Goal: Information Seeking & Learning: Understand process/instructions

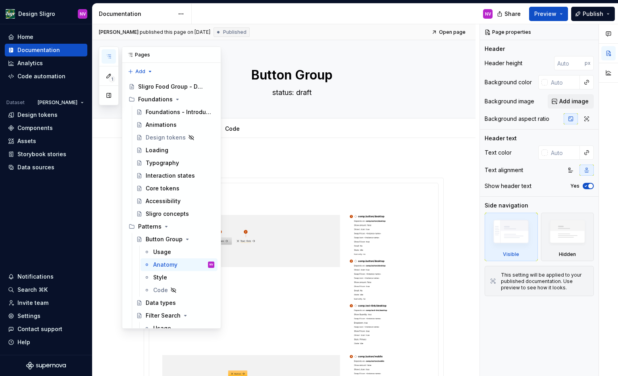
click at [110, 59] on icon "button" at bounding box center [109, 56] width 6 height 6
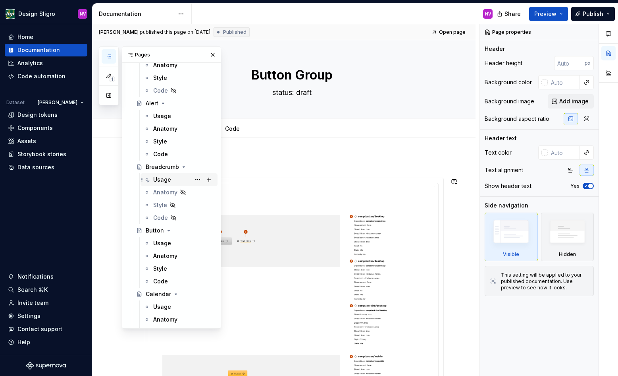
scroll to position [608, 0]
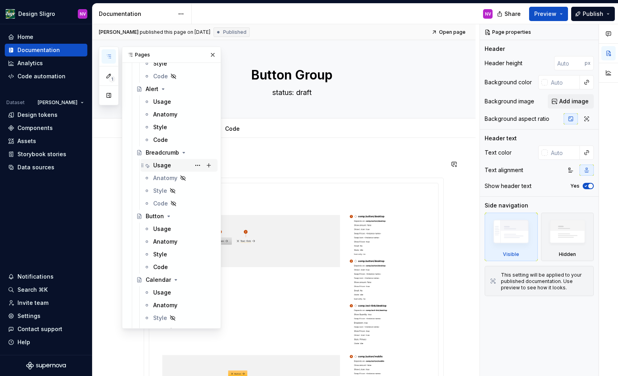
click at [158, 166] on div "Usage" at bounding box center [162, 165] width 18 height 8
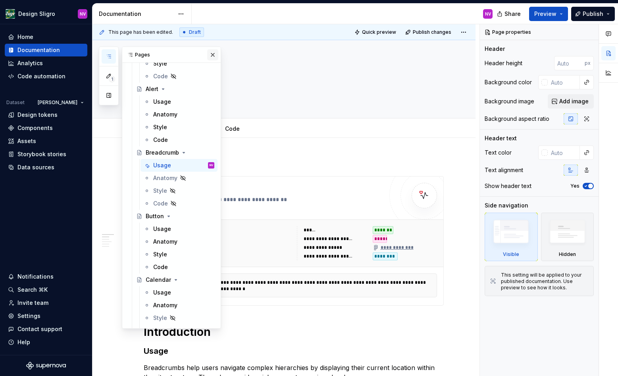
click at [214, 56] on button "button" at bounding box center [212, 54] width 11 height 11
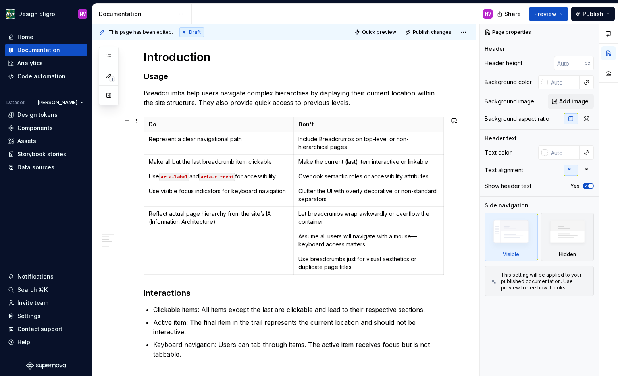
scroll to position [453, 0]
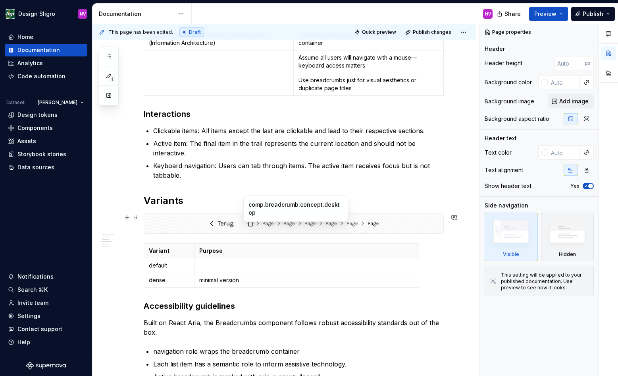
click at [320, 224] on img at bounding box center [293, 223] width 171 height 13
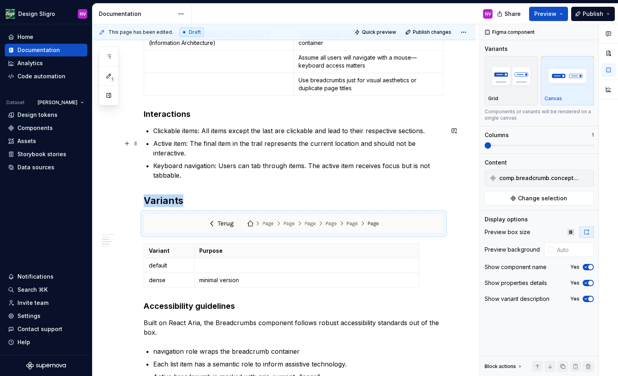
click at [307, 154] on p "Active item: The final item in the trail represents the current location and sh…" at bounding box center [298, 148] width 291 height 19
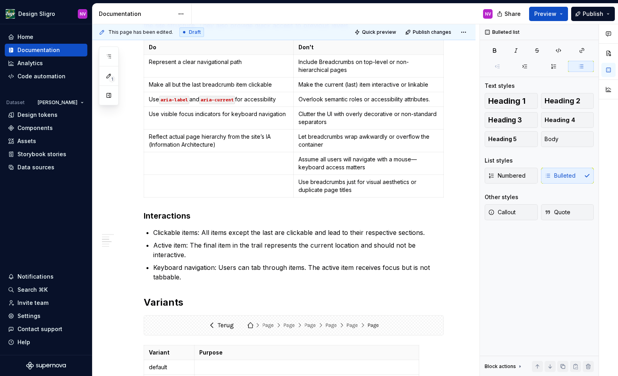
scroll to position [382, 0]
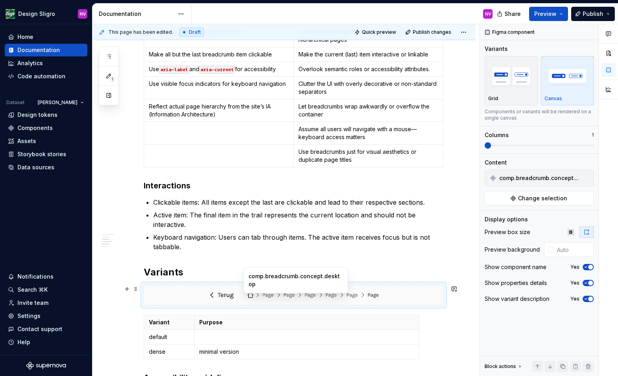
click at [274, 294] on img at bounding box center [293, 294] width 171 height 13
click at [505, 201] on button "Change selection" at bounding box center [539, 198] width 109 height 14
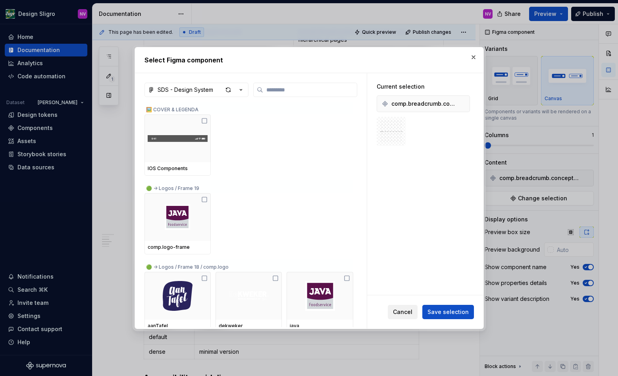
click at [410, 305] on button "Cancel" at bounding box center [403, 312] width 30 height 14
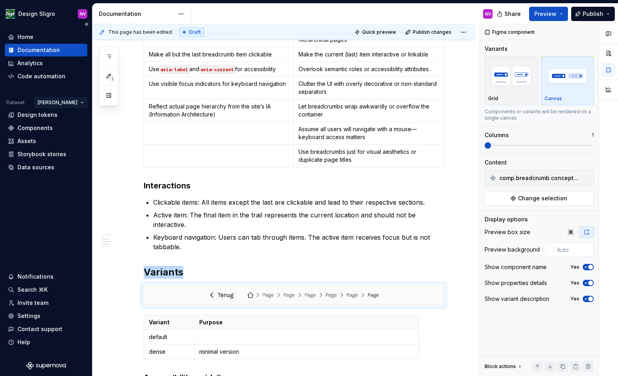
click at [69, 103] on html "Design Sligro NV Home Documentation Analytics Code automation Dataset [PERSON_N…" at bounding box center [309, 188] width 618 height 376
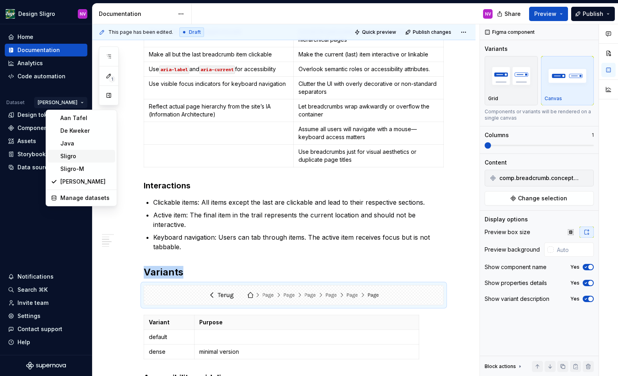
click at [74, 152] on div "Sligro" at bounding box center [86, 156] width 52 height 8
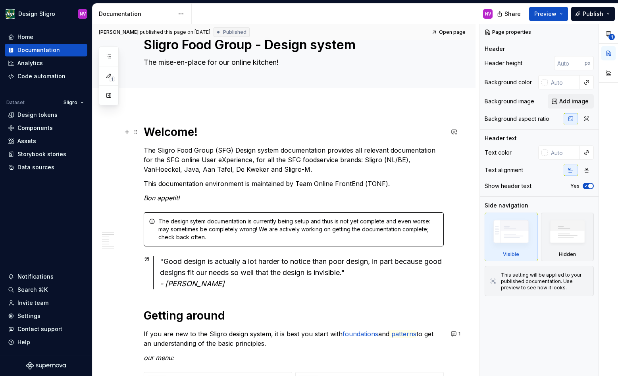
scroll to position [71, 0]
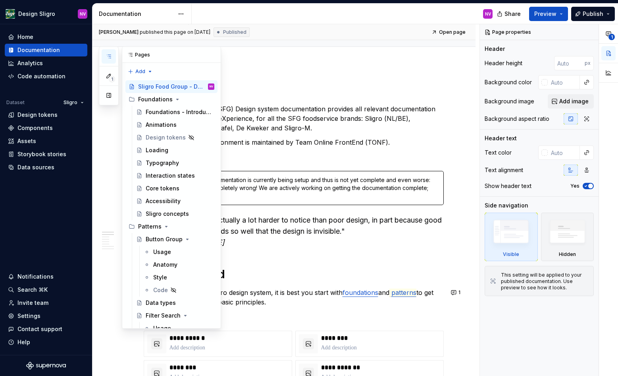
click at [113, 55] on button "button" at bounding box center [109, 56] width 14 height 14
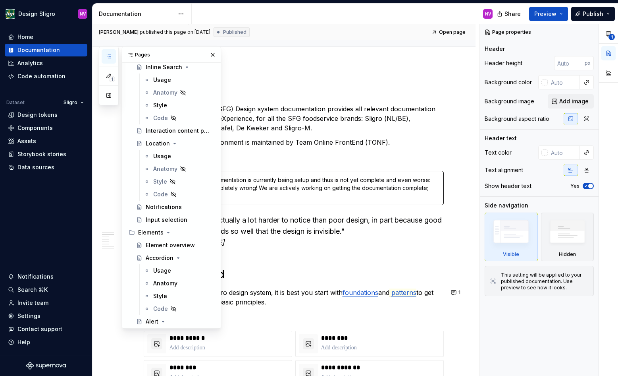
scroll to position [500, 0]
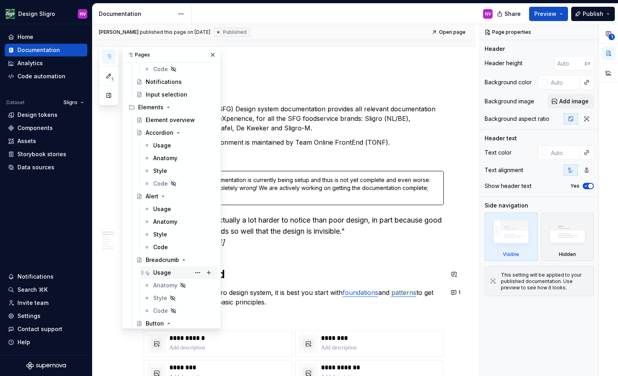
click at [159, 271] on div "Usage" at bounding box center [162, 273] width 18 height 8
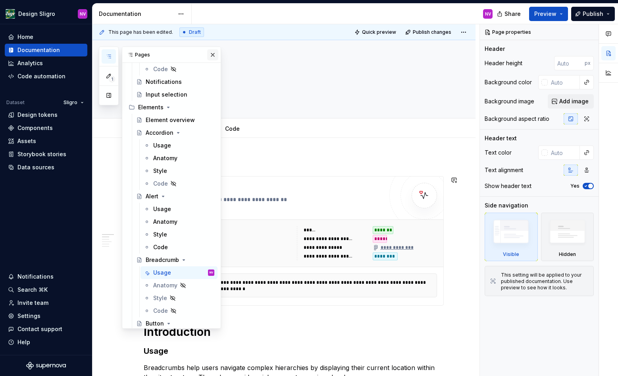
scroll to position [143, 0]
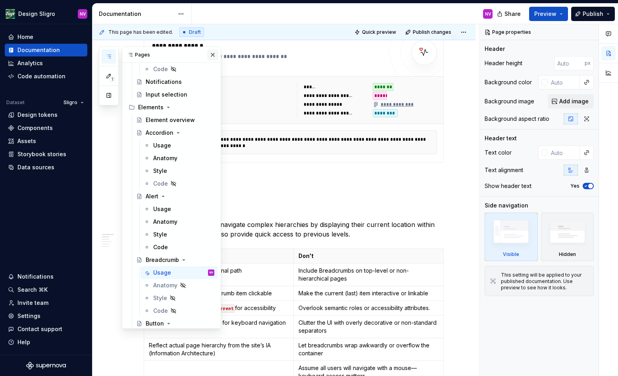
click at [212, 54] on button "button" at bounding box center [212, 54] width 11 height 11
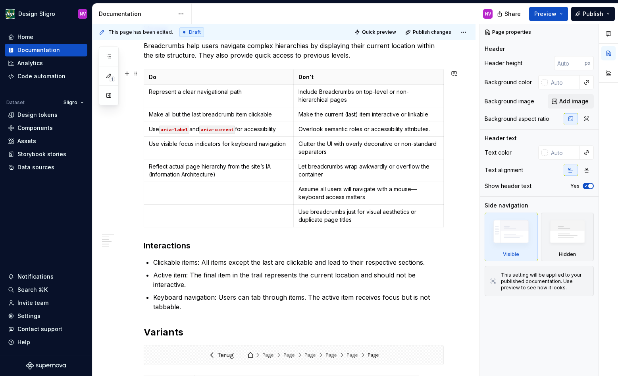
scroll to position [465, 0]
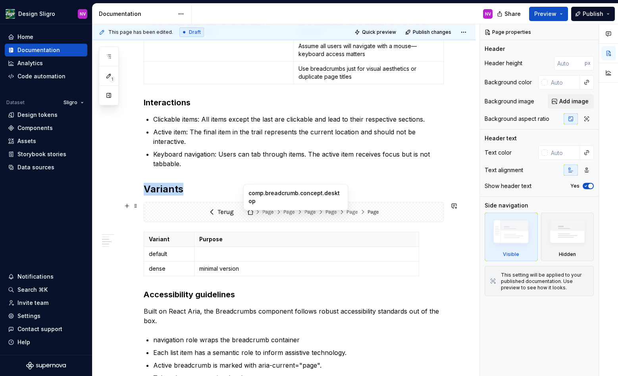
click at [295, 214] on img at bounding box center [293, 211] width 171 height 13
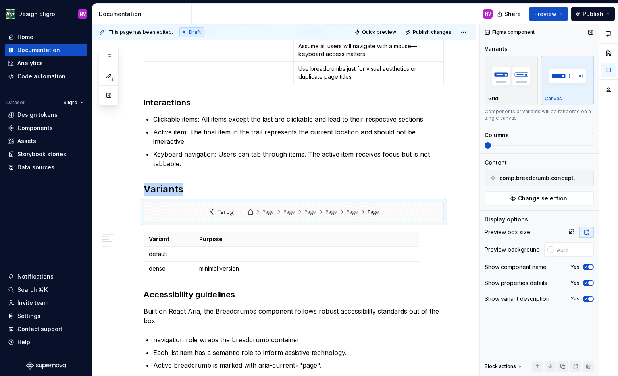
click at [590, 267] on span "button" at bounding box center [591, 267] width 5 height 5
click at [590, 267] on button "No" at bounding box center [588, 267] width 11 height 6
click at [14, 202] on div "Home Documentation Analytics Code automation Dataset Sligro Design tokens Compo…" at bounding box center [46, 189] width 92 height 330
type textarea "*"
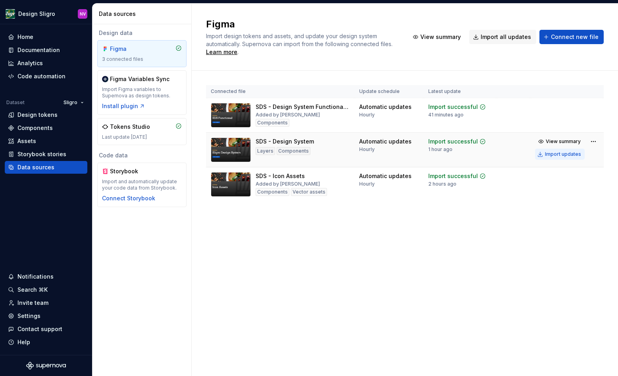
click at [565, 156] on div "Import updates" at bounding box center [563, 154] width 36 height 6
click at [555, 155] on div "Import updates" at bounding box center [563, 154] width 36 height 6
